Goal: Register for event/course

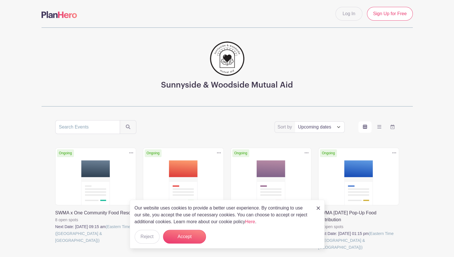
click at [317, 208] on img at bounding box center [317, 207] width 3 height 3
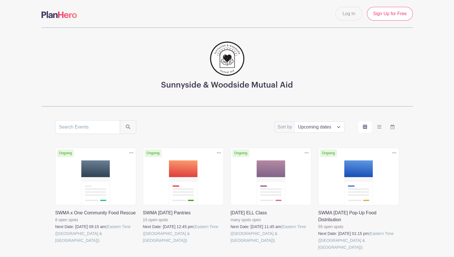
click at [143, 244] on link at bounding box center [143, 244] width 0 height 0
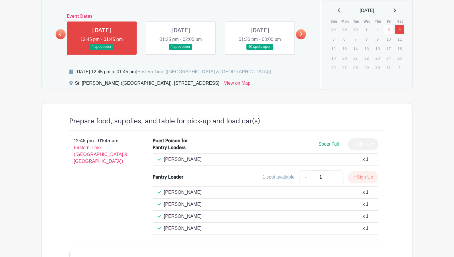
scroll to position [325, 0]
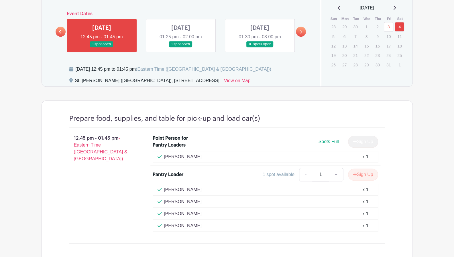
click at [181, 47] on link at bounding box center [181, 47] width 0 height 0
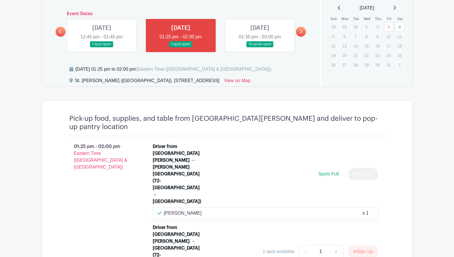
click at [260, 47] on link at bounding box center [260, 47] width 0 height 0
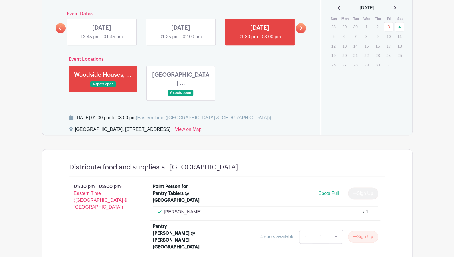
click at [265, 115] on div "[DATE] 01:30 pm to 03:00 pm (Eastern Time ([GEOGRAPHIC_DATA] & [GEOGRAPHIC_DATA…" at bounding box center [191, 120] width 244 height 11
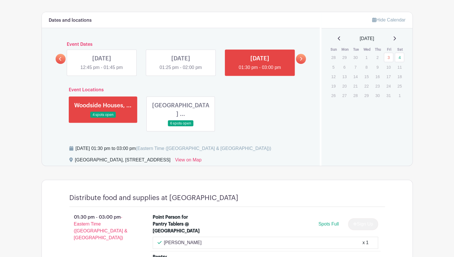
scroll to position [291, 0]
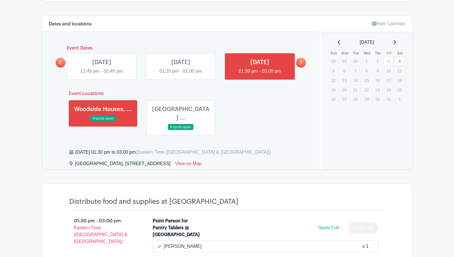
click at [181, 75] on link at bounding box center [181, 75] width 0 height 0
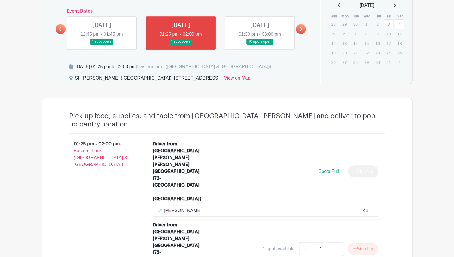
scroll to position [340, 0]
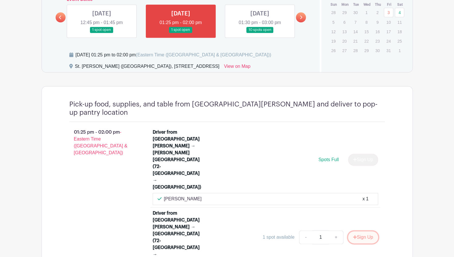
click at [365, 231] on button "Sign Up" at bounding box center [363, 237] width 30 height 12
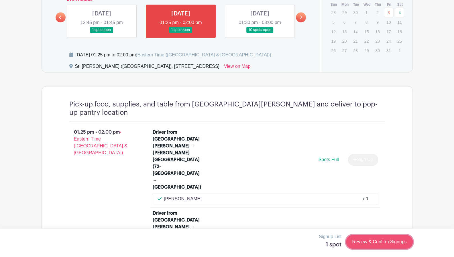
click at [373, 242] on link "Review & Confirm Signups" at bounding box center [379, 242] width 66 height 14
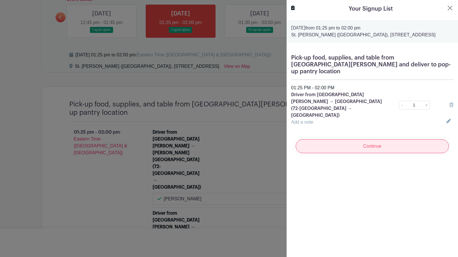
click at [362, 139] on input "Continue" at bounding box center [372, 146] width 153 height 14
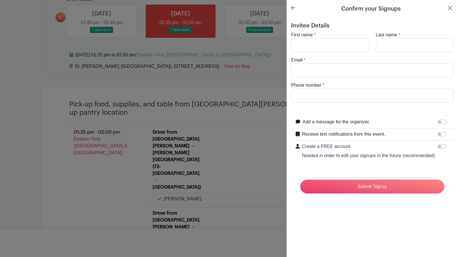
click at [326, 52] on turbo-frame "First name * Last name * Email * Phone number *" at bounding box center [372, 66] width 162 height 71
click at [323, 44] on input "First name" at bounding box center [330, 45] width 78 height 14
click at [315, 70] on input "Email" at bounding box center [372, 71] width 162 height 14
click at [341, 42] on input "First name" at bounding box center [330, 45] width 78 height 14
type input "Mark"
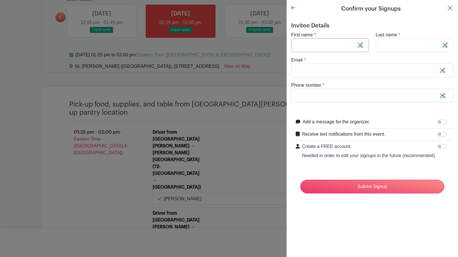
type input "[PERSON_NAME]"
type input "[EMAIL_ADDRESS][DOMAIN_NAME]"
type input "2068906454"
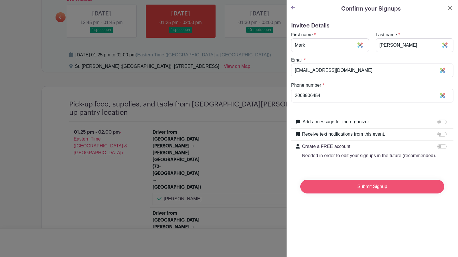
click at [362, 192] on input "Submit Signup" at bounding box center [372, 187] width 144 height 14
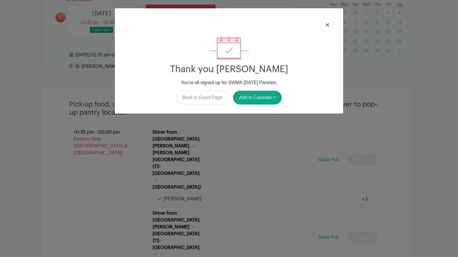
click at [327, 21] on link at bounding box center [327, 24] width 13 height 14
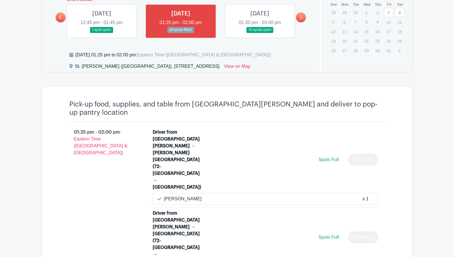
click at [298, 56] on div "[DATE] 01:25 pm to 02:00 pm (Eastern Time ([GEOGRAPHIC_DATA] & [GEOGRAPHIC_DATA…" at bounding box center [191, 57] width 244 height 11
click at [87, 167] on div "01:25 pm - 02:00 pm - Eastern Time ([GEOGRAPHIC_DATA] & [GEOGRAPHIC_DATA])" at bounding box center [102, 204] width 84 height 155
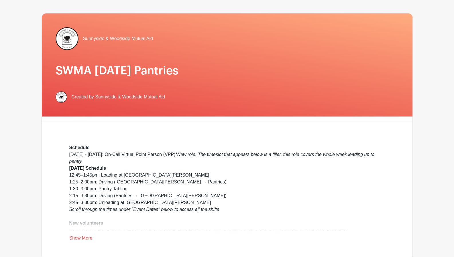
scroll to position [0, 0]
